Goal: Transaction & Acquisition: Download file/media

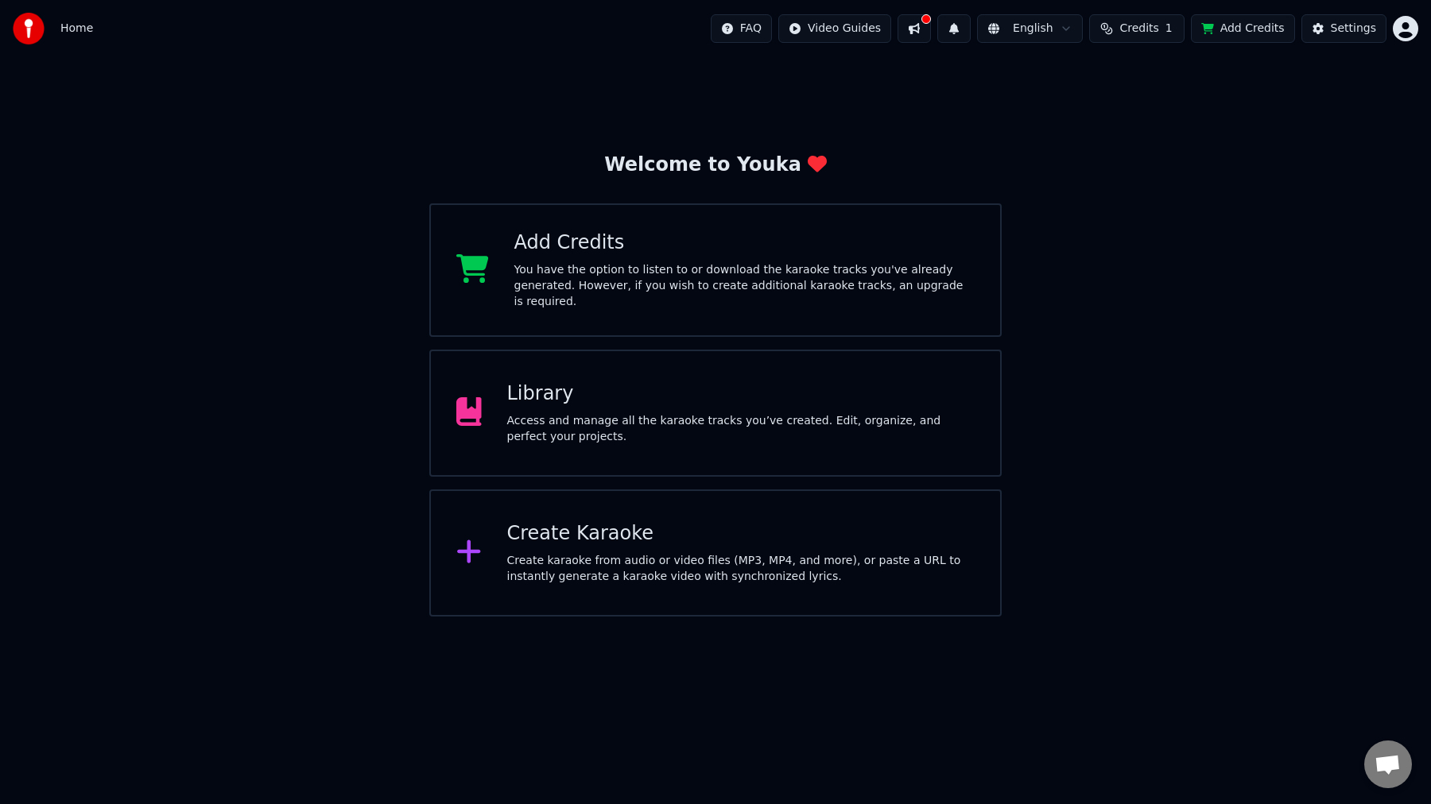
click at [731, 406] on div "Library Access and manage all the karaoke tracks you’ve created. Edit, organize…" at bounding box center [741, 413] width 468 height 64
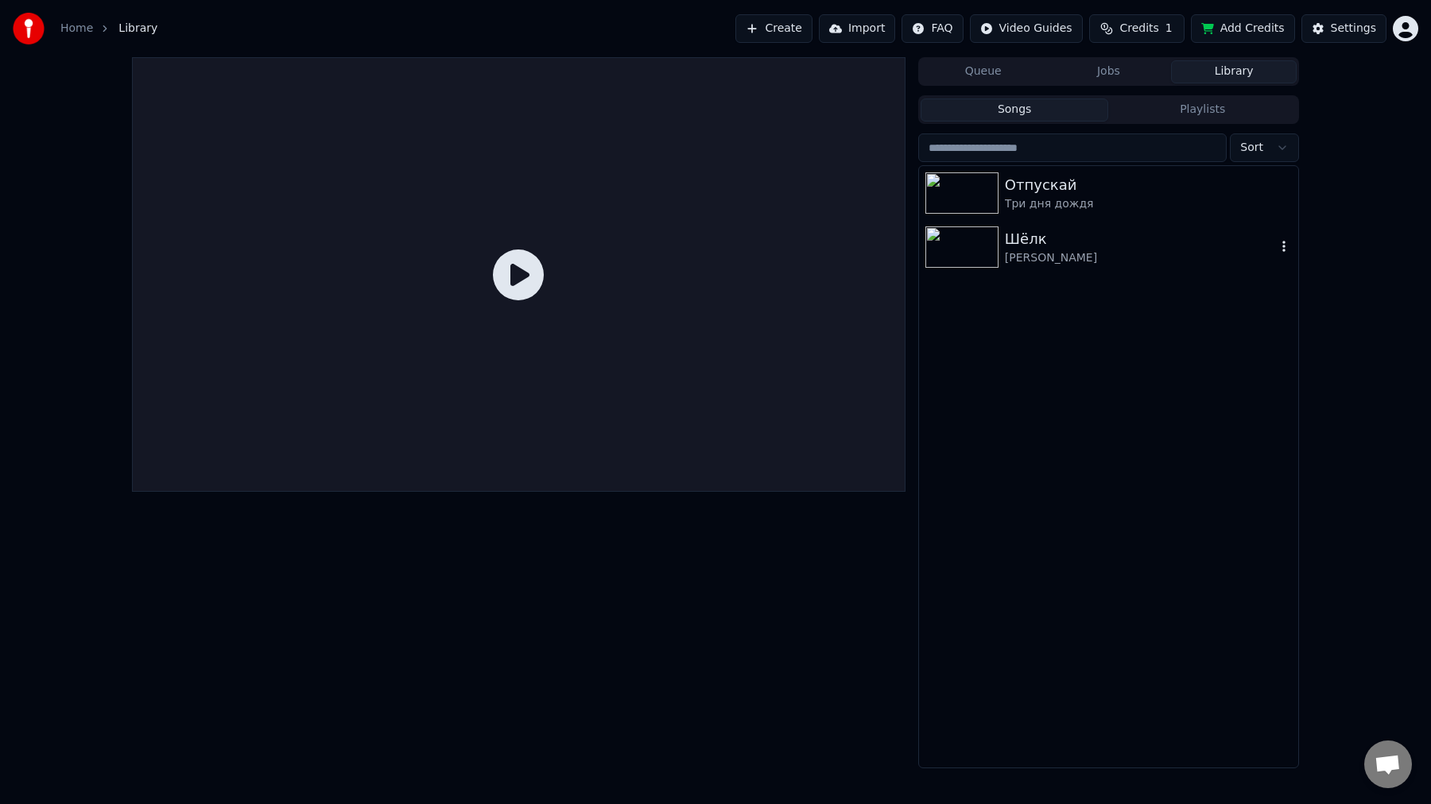
click at [1012, 238] on div "Шёлк" at bounding box center [1140, 239] width 271 height 22
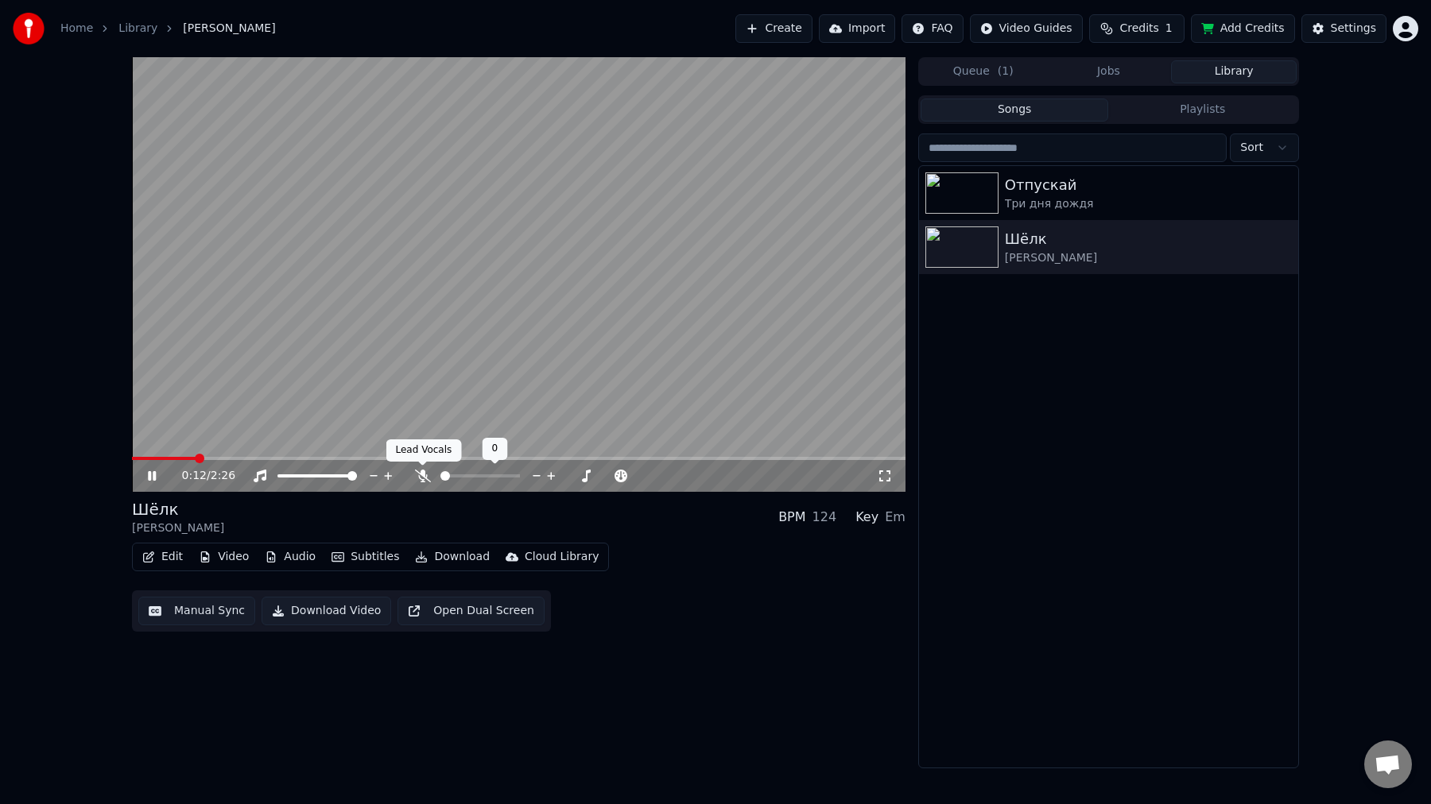
click at [418, 478] on icon at bounding box center [423, 476] width 16 height 13
click at [453, 478] on span at bounding box center [479, 475] width 79 height 3
click at [455, 478] on span at bounding box center [459, 476] width 10 height 10
click at [676, 584] on div "Edit Video Audio Subtitles Download Cloud Library Manual Sync Download Video Op…" at bounding box center [518, 587] width 773 height 89
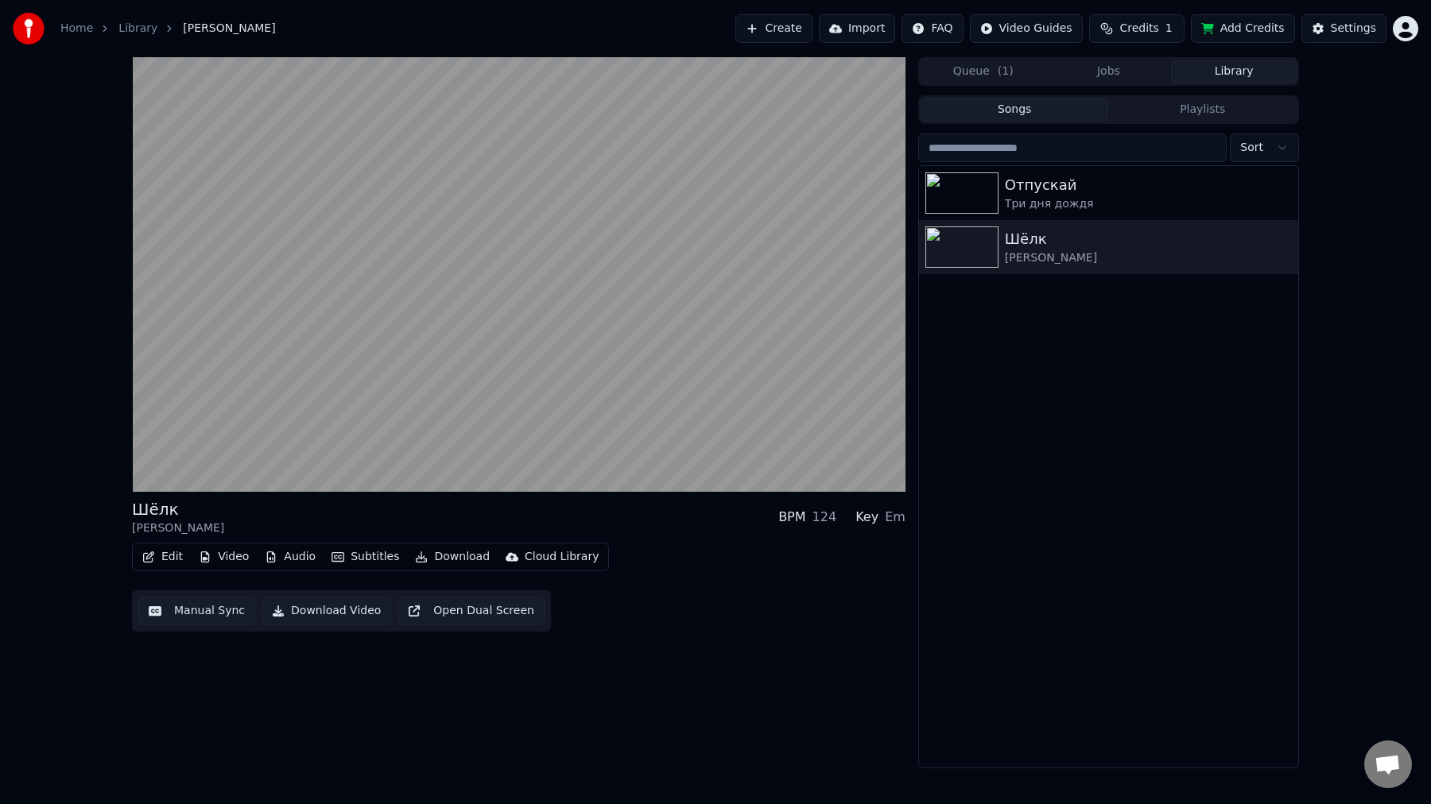
click at [440, 558] on button "Download" at bounding box center [452, 557] width 87 height 22
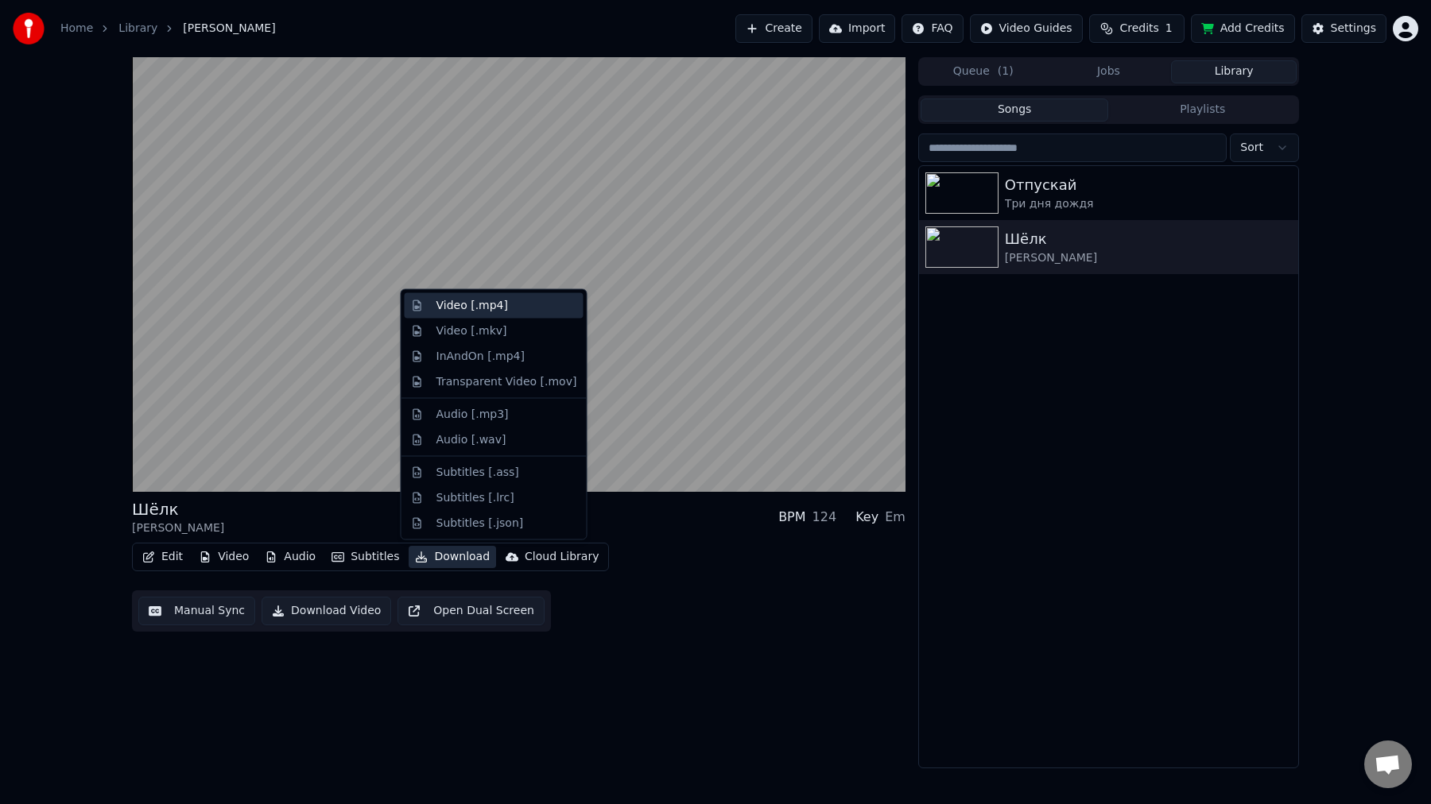
click at [500, 314] on div "Video [.mp4]" at bounding box center [494, 305] width 179 height 25
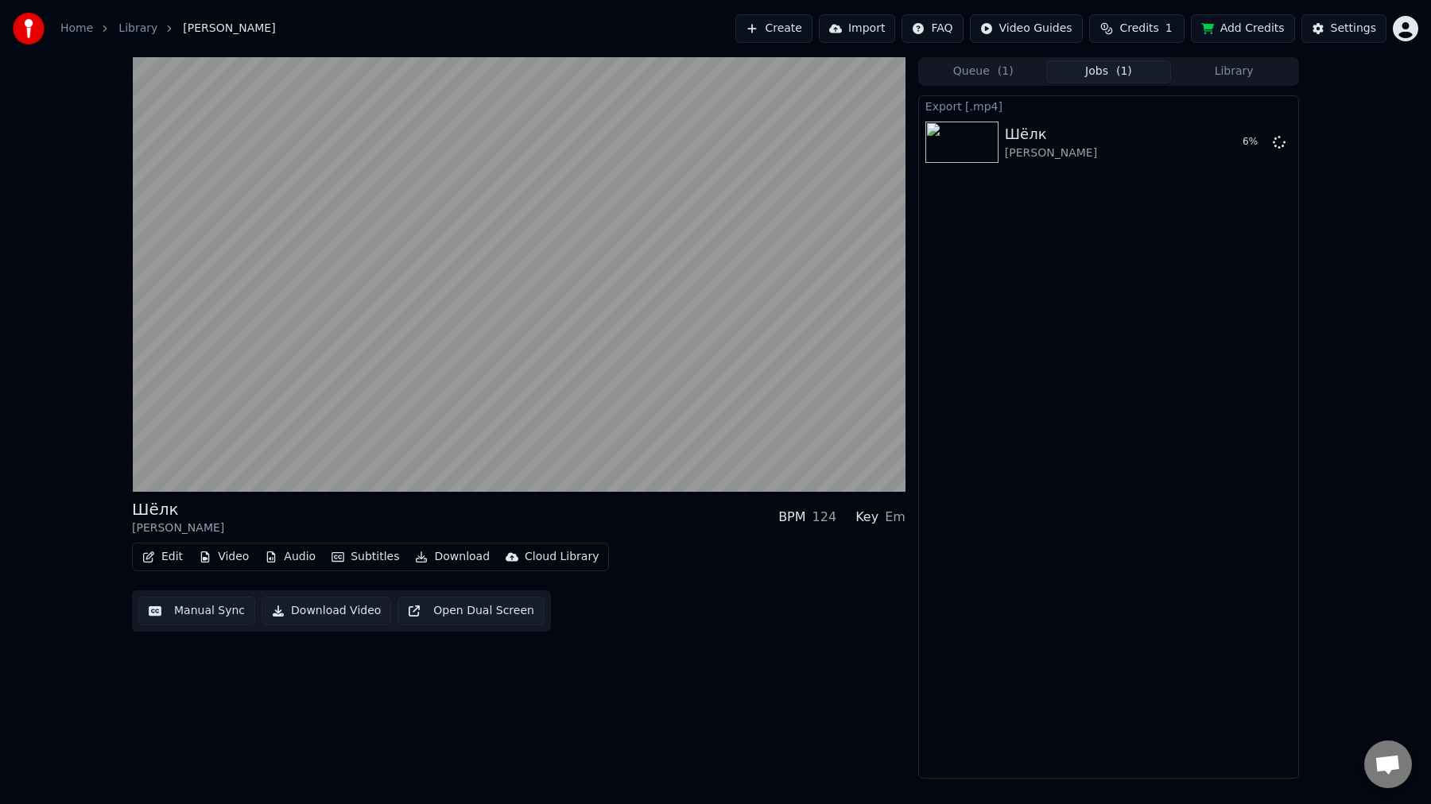
click at [1233, 74] on button "Library" at bounding box center [1234, 71] width 126 height 23
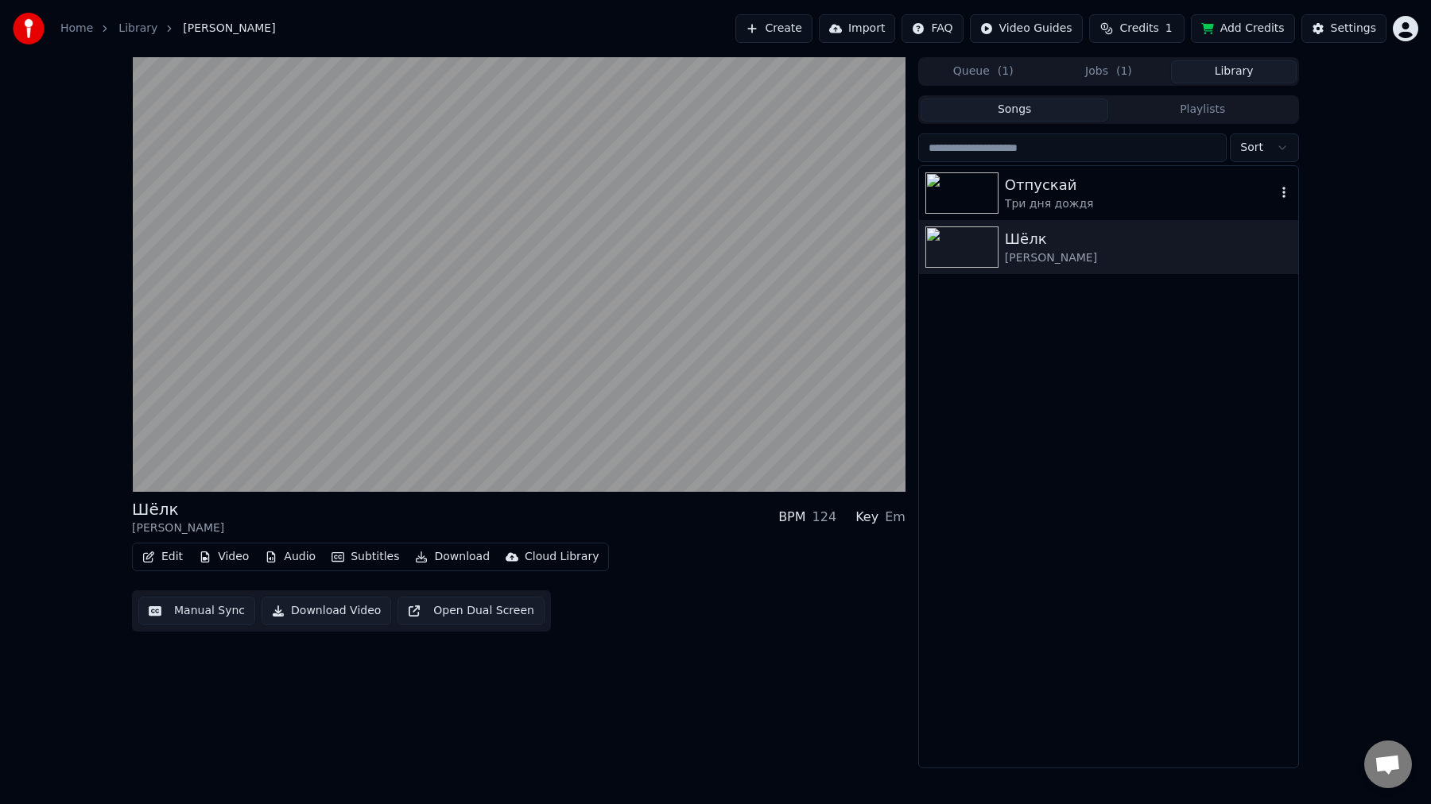
click at [1083, 199] on div "Три дня дождя" at bounding box center [1140, 204] width 271 height 16
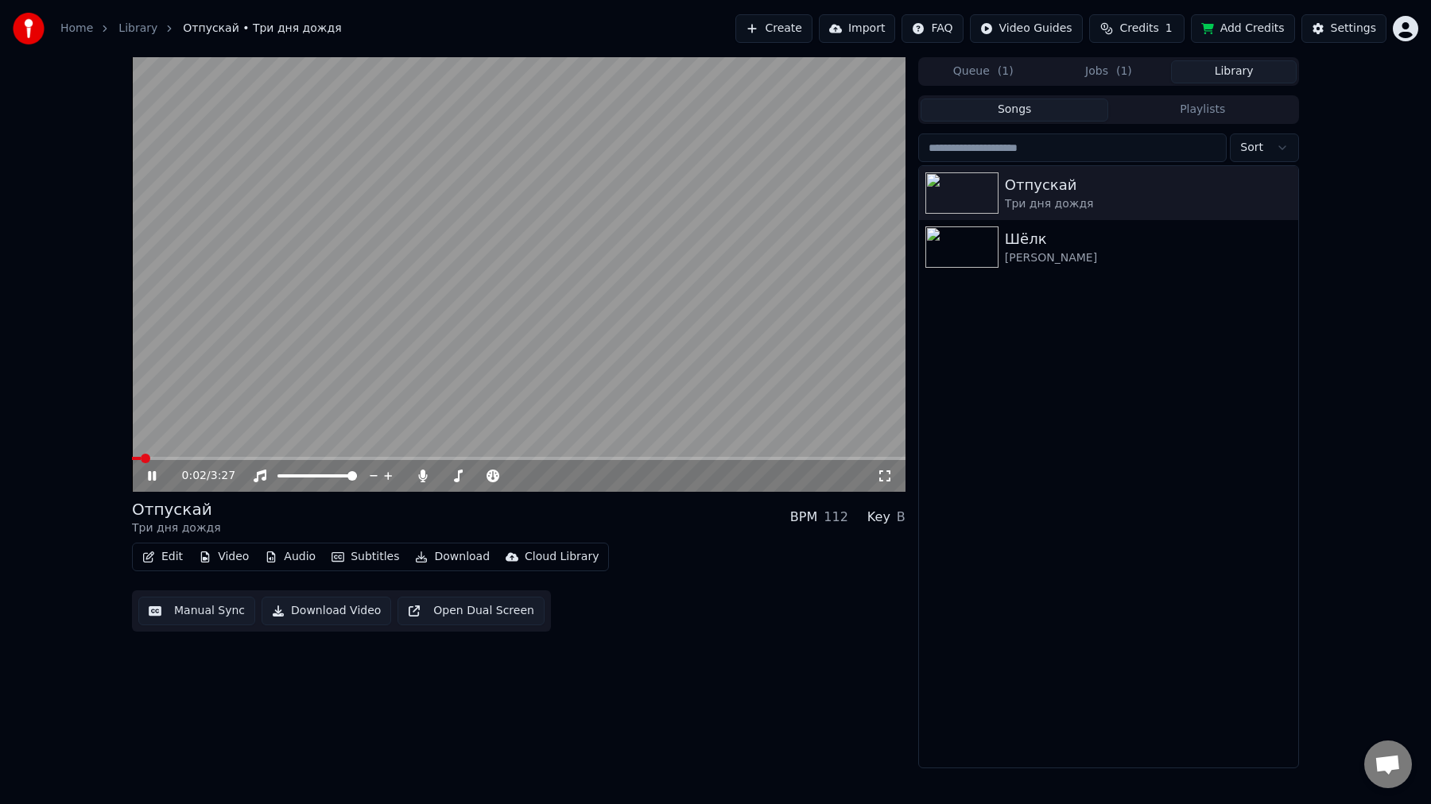
click at [459, 560] on button "Download" at bounding box center [452, 557] width 87 height 22
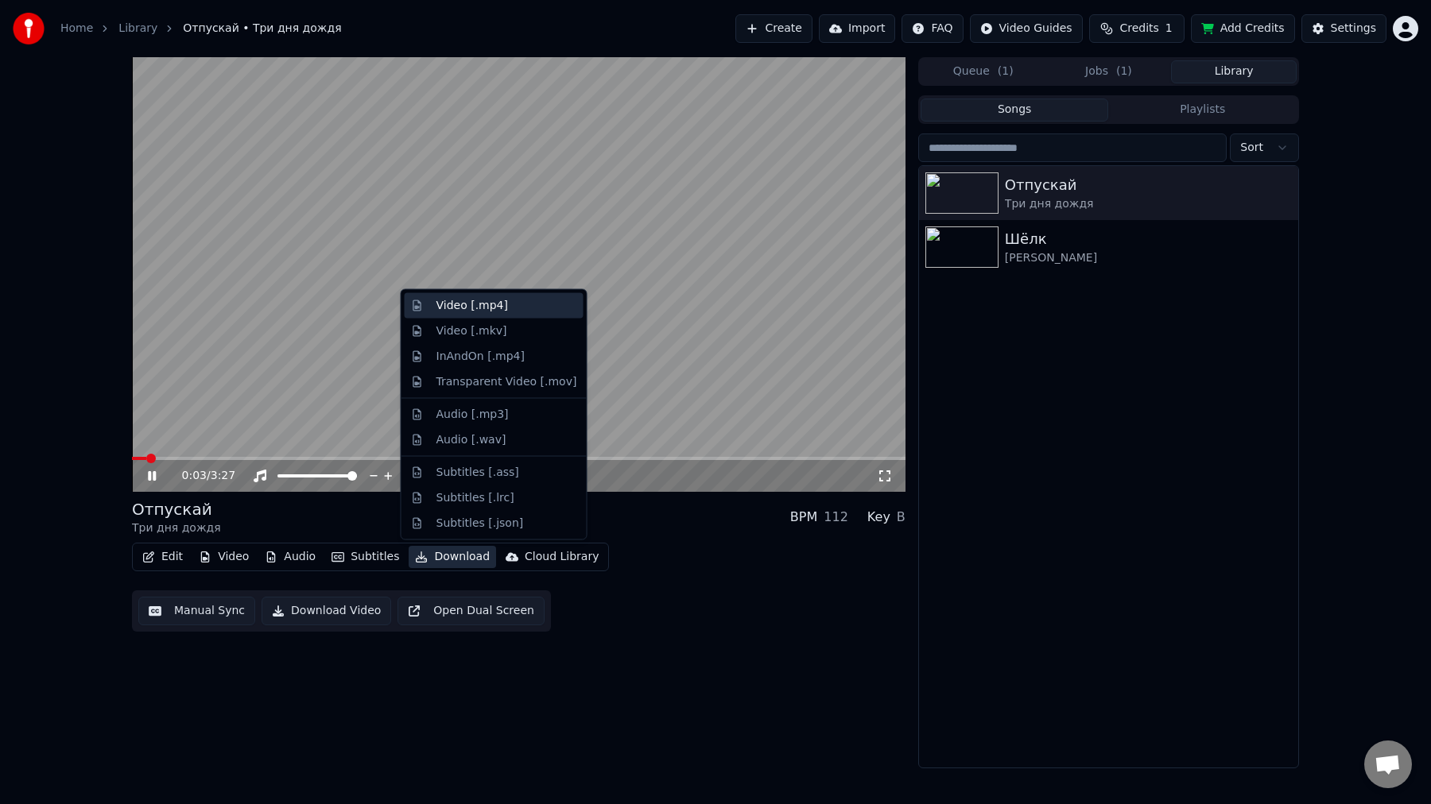
click at [503, 312] on div "Video [.mp4]" at bounding box center [506, 306] width 141 height 16
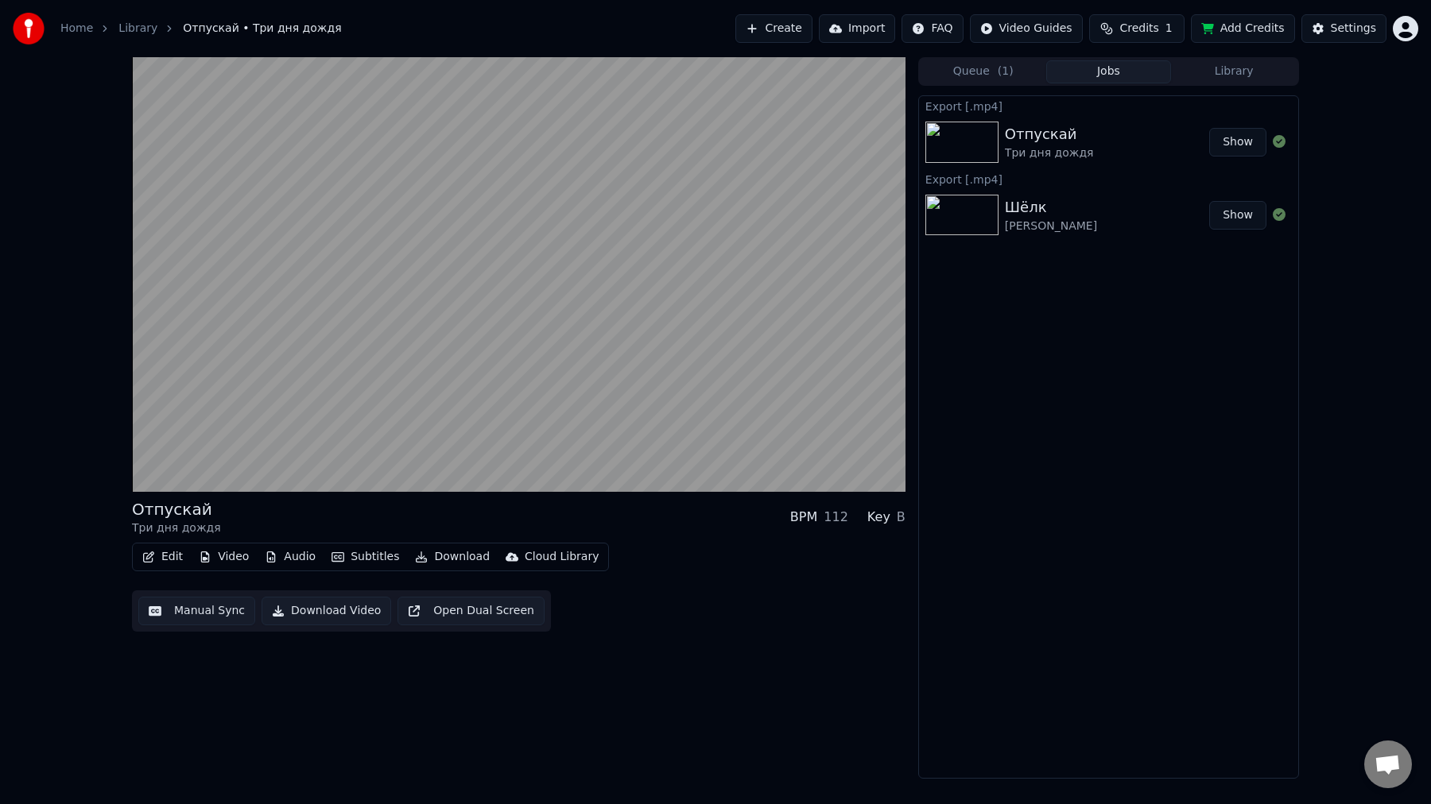
click at [1237, 219] on button "Show" at bounding box center [1237, 215] width 57 height 29
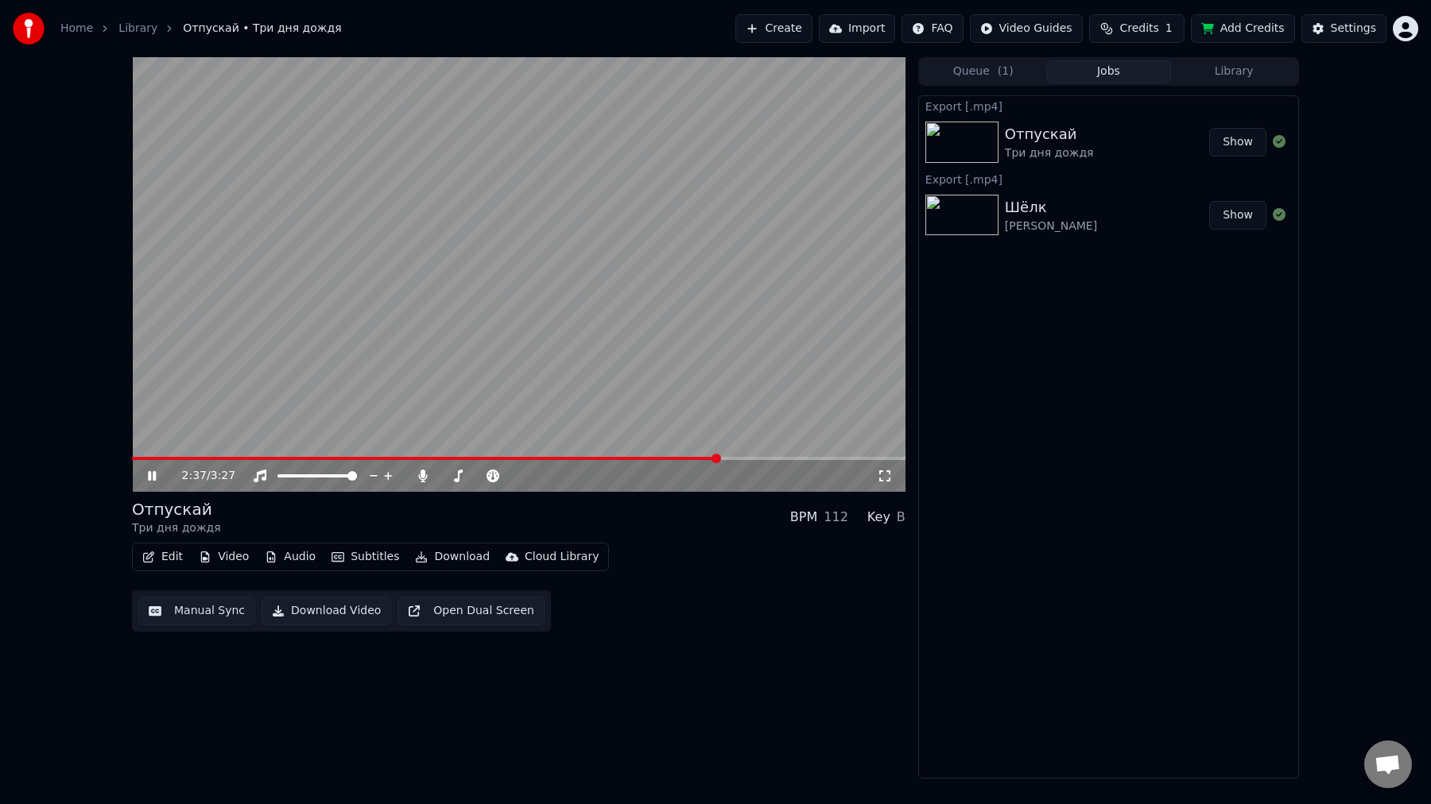
click at [311, 322] on video at bounding box center [518, 274] width 773 height 435
